Goal: Information Seeking & Learning: Learn about a topic

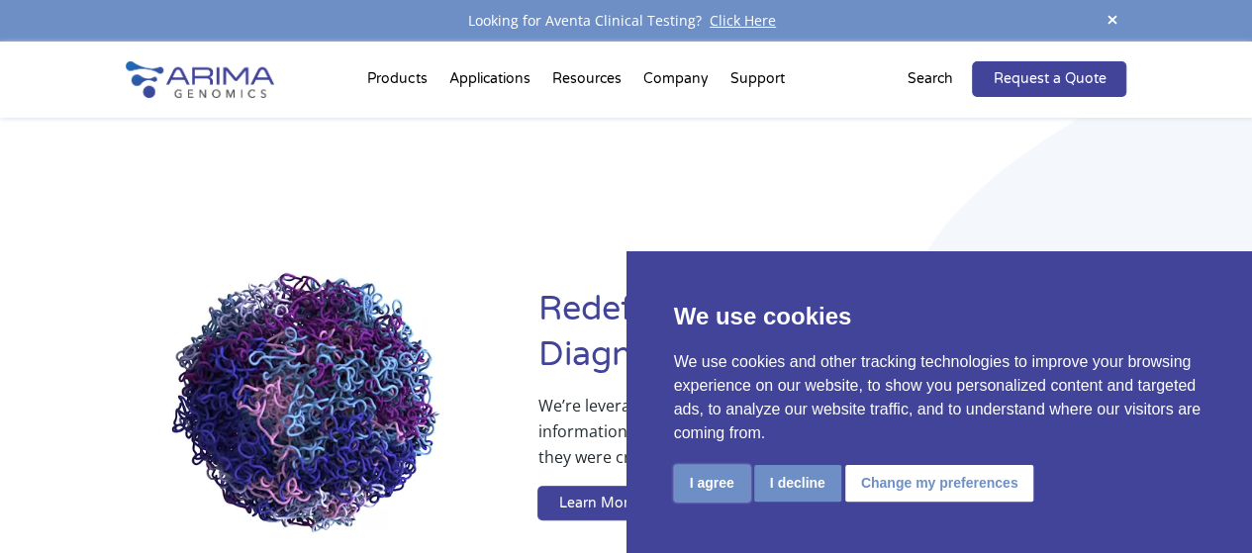
click at [719, 492] on button "I agree" at bounding box center [712, 483] width 76 height 37
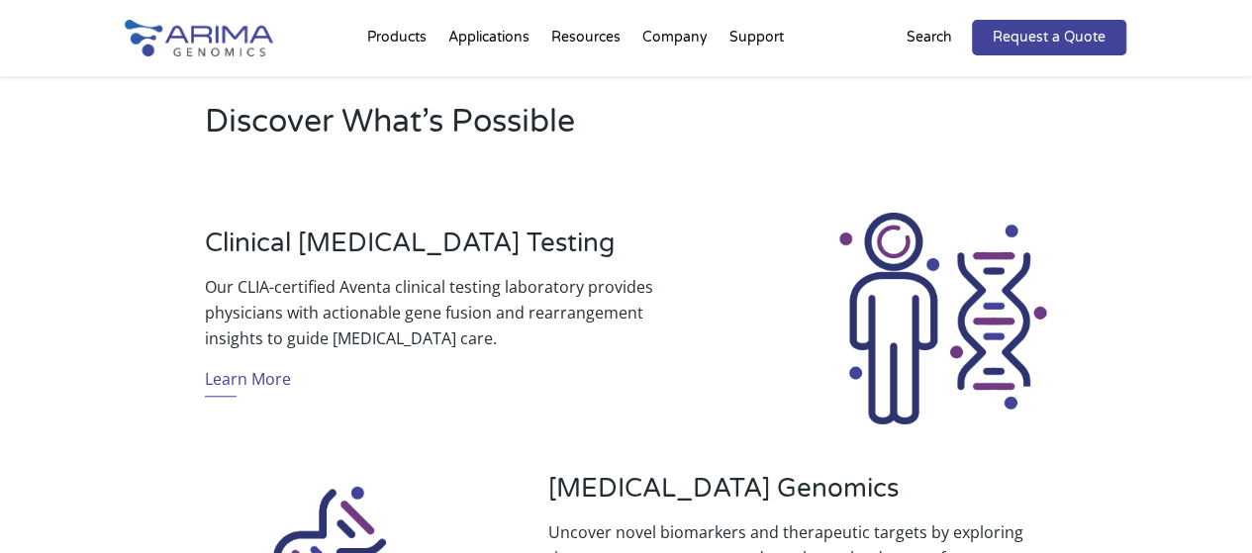
scroll to position [618, 0]
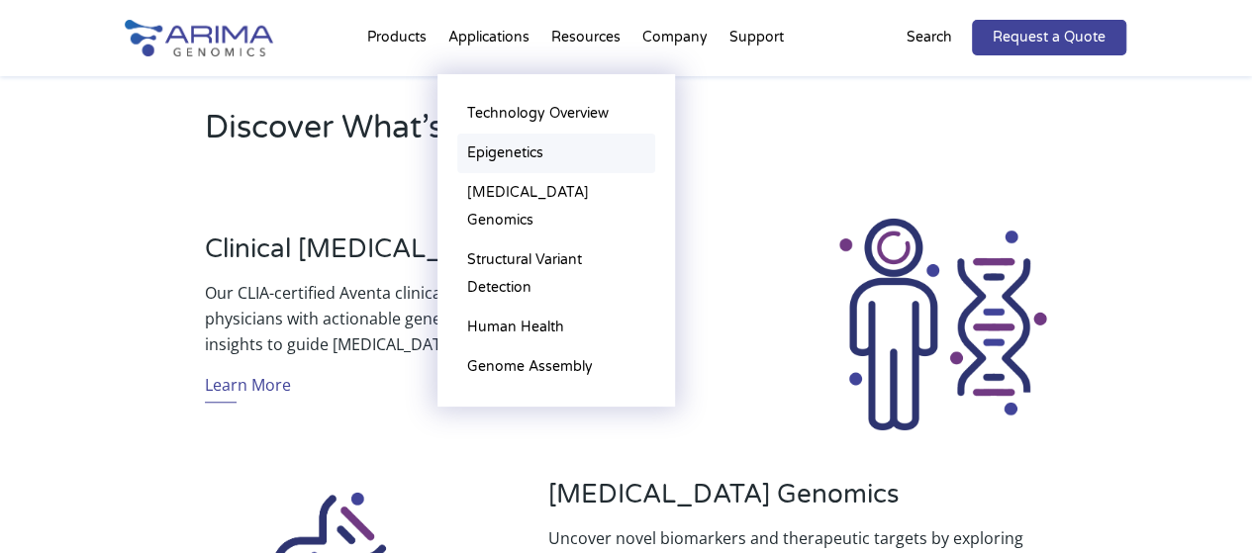
click at [521, 152] on link "Epigenetics" at bounding box center [556, 154] width 198 height 40
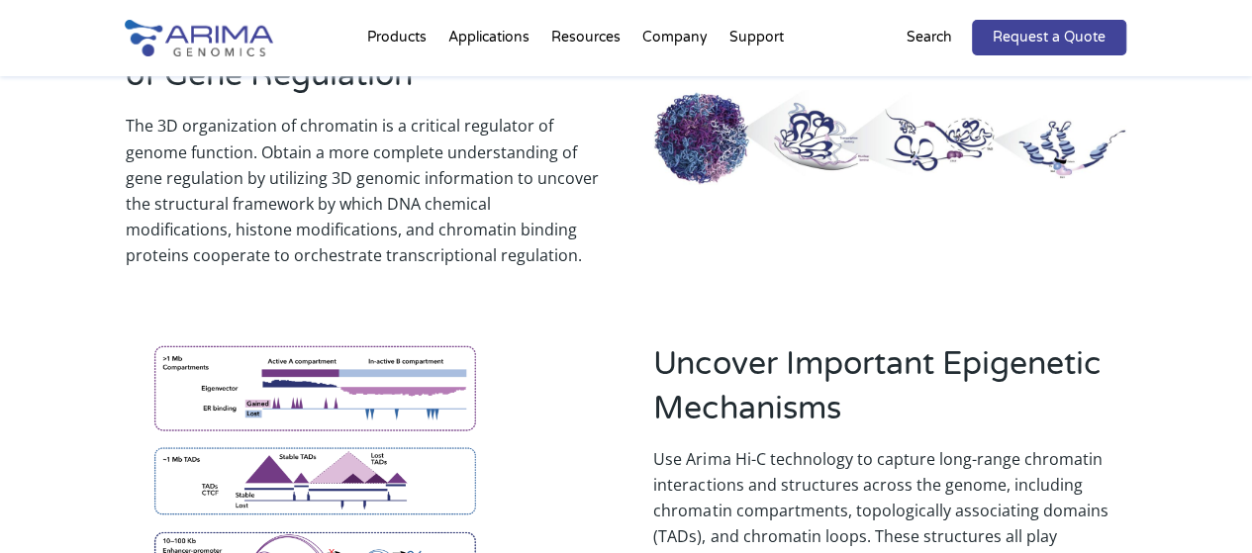
scroll to position [1740, 0]
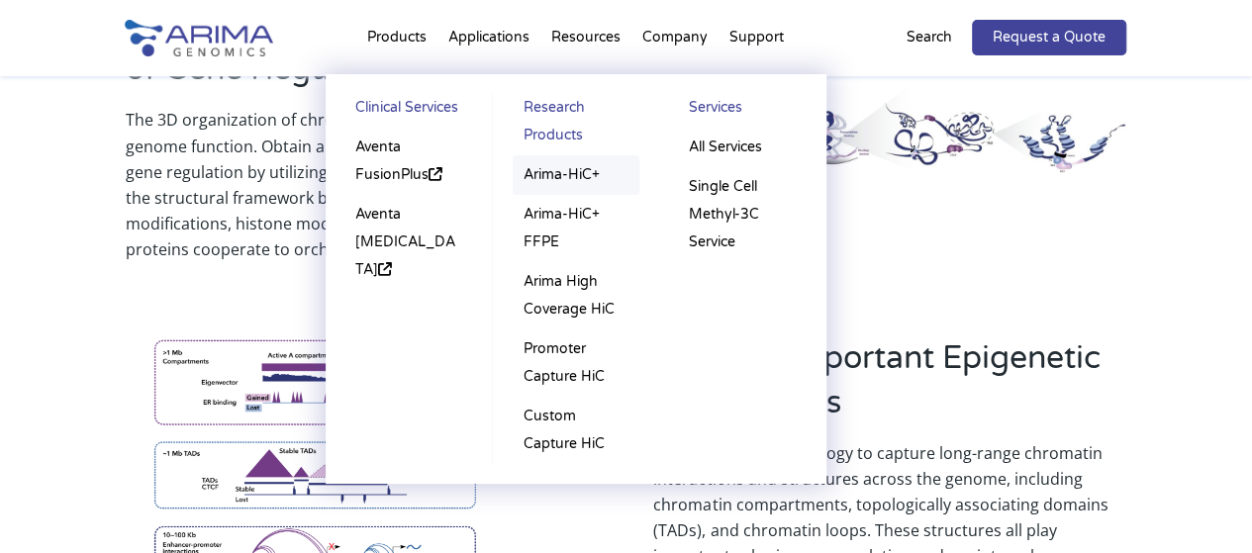
click at [609, 192] on link "Arima-HiC+" at bounding box center [576, 175] width 127 height 40
